Goal: Task Accomplishment & Management: Use online tool/utility

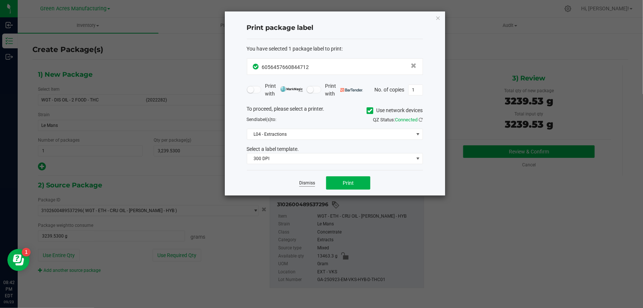
click at [311, 184] on link "Dismiss" at bounding box center [307, 183] width 16 height 6
